Goal: Task Accomplishment & Management: Manage account settings

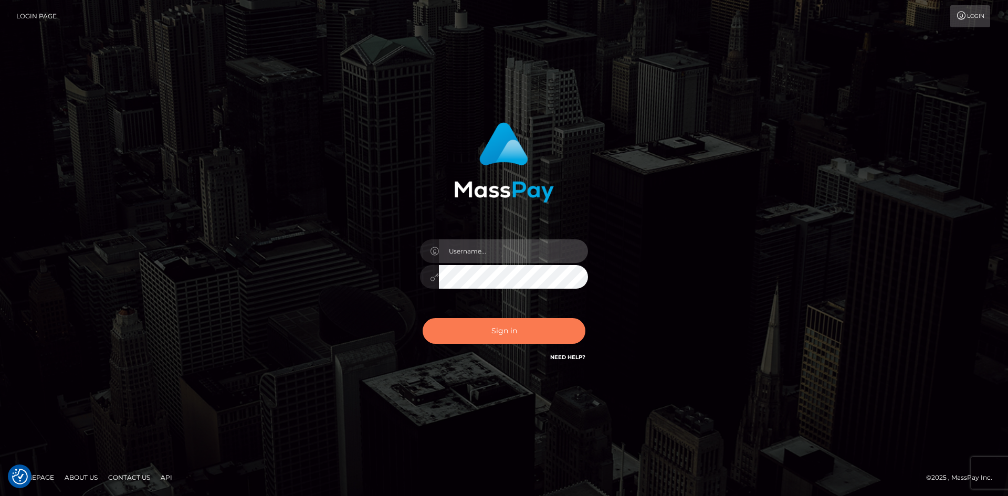
type input "Nardeep Kaur"
click at [504, 329] on button "Sign in" at bounding box center [504, 331] width 163 height 26
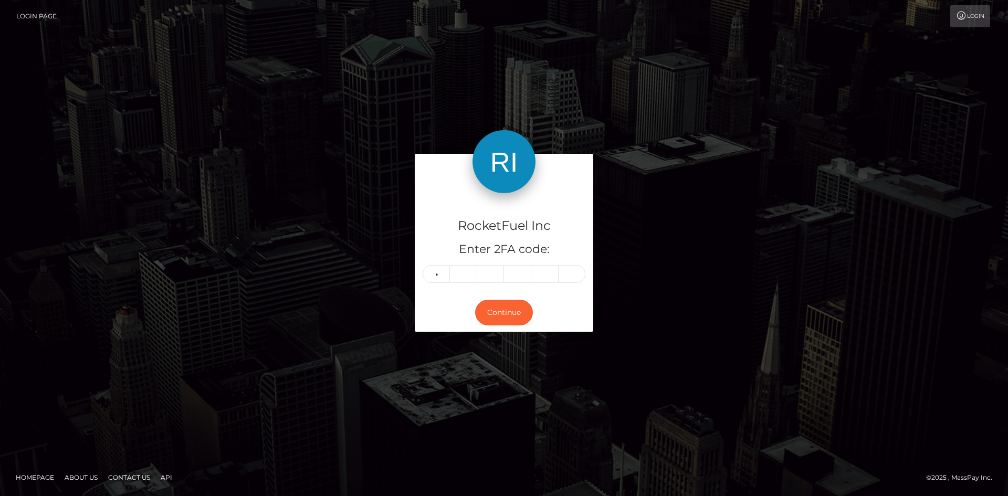
type input "0"
type input "5"
type input "7"
type input "8"
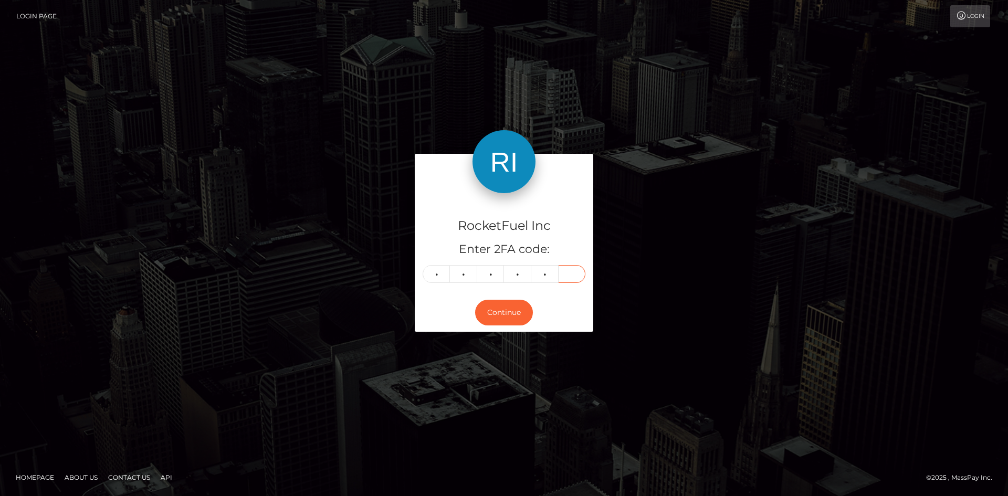
type input "4"
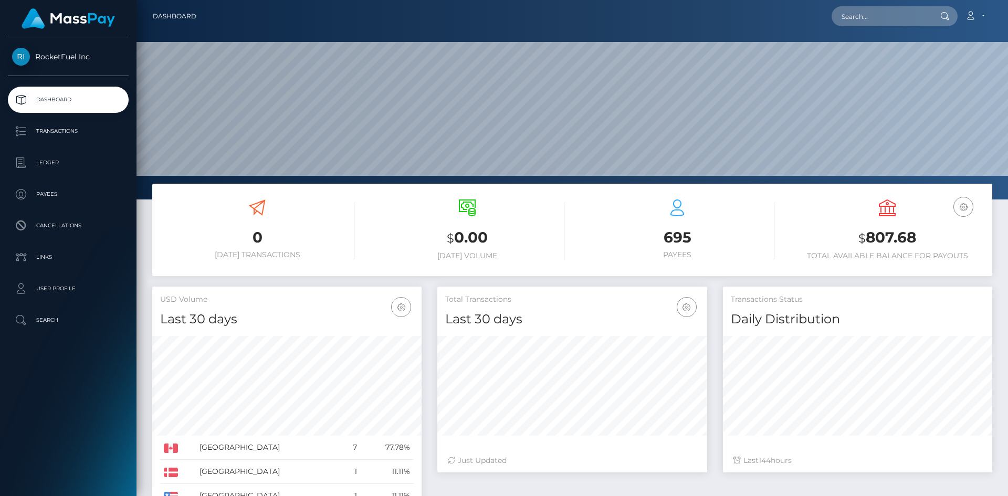
scroll to position [186, 270]
